Goal: Go to known website

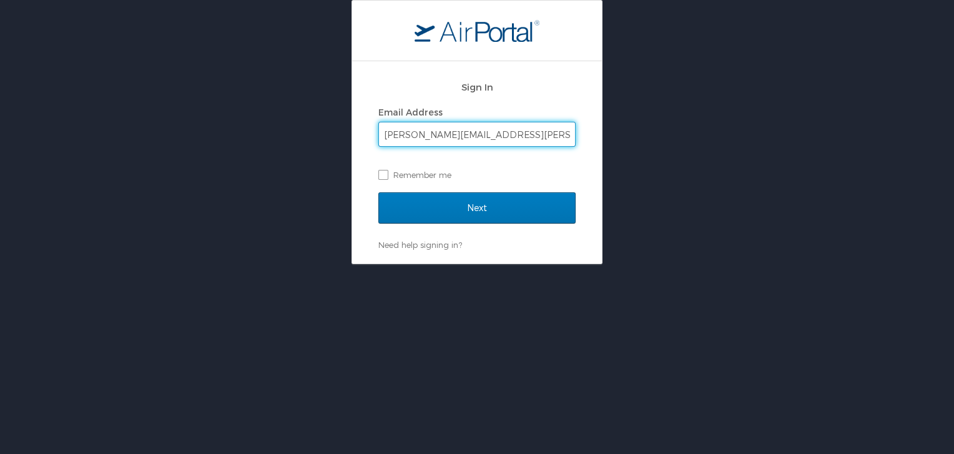
type input "michael.maggipinto@kodatech.com"
click at [378, 192] on input "Next" at bounding box center [476, 207] width 197 height 31
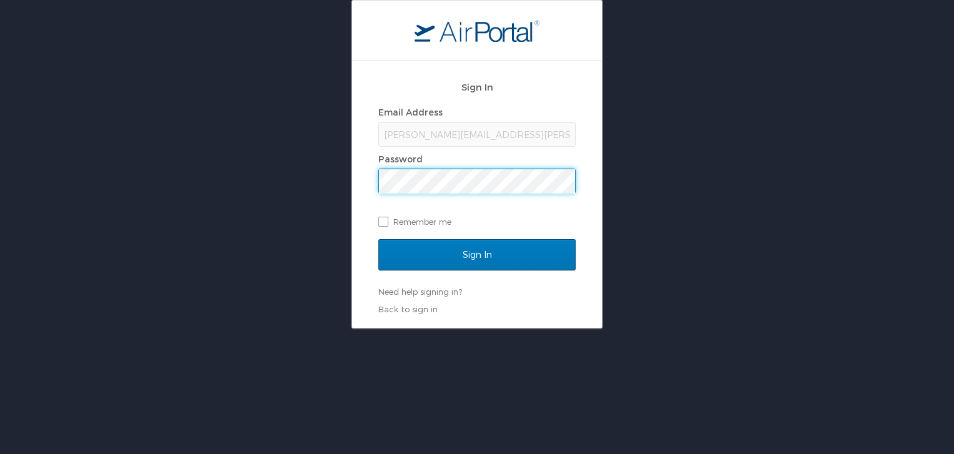
click at [378, 239] on input "Sign In" at bounding box center [476, 254] width 197 height 31
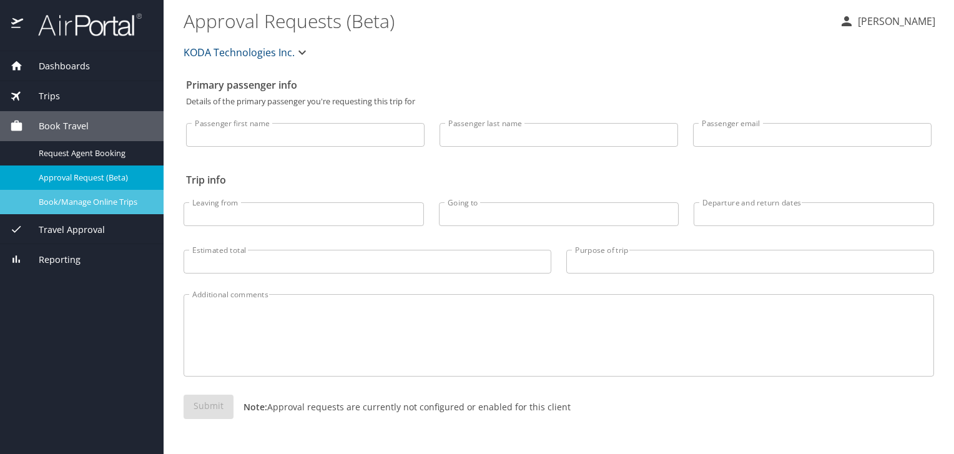
click at [83, 212] on link "Book/Manage Online Trips" at bounding box center [82, 202] width 164 height 24
